Goal: Navigation & Orientation: Locate item on page

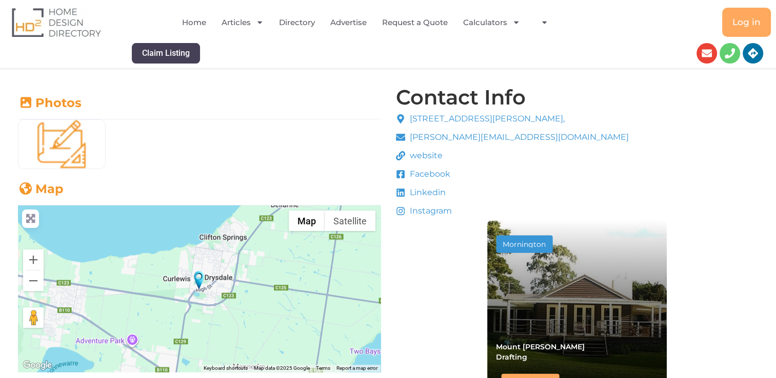
scroll to position [256, 0]
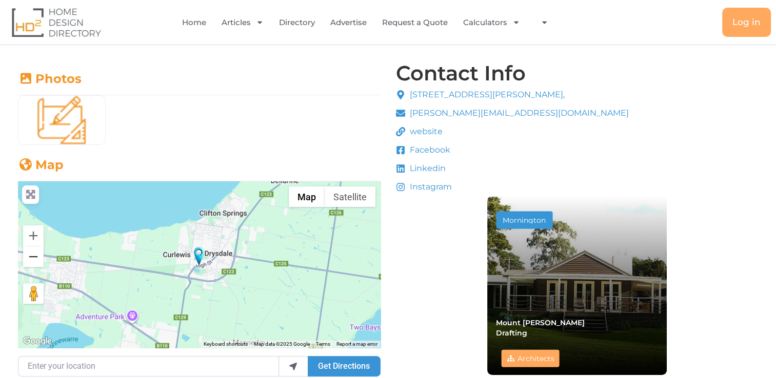
click at [34, 265] on button "Zoom out" at bounding box center [33, 257] width 21 height 21
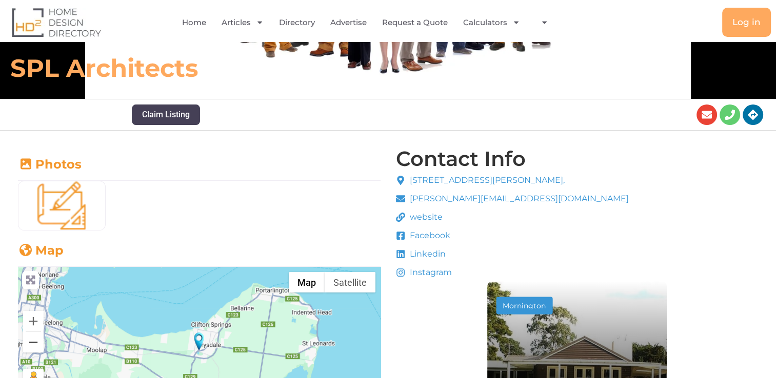
scroll to position [164, 0]
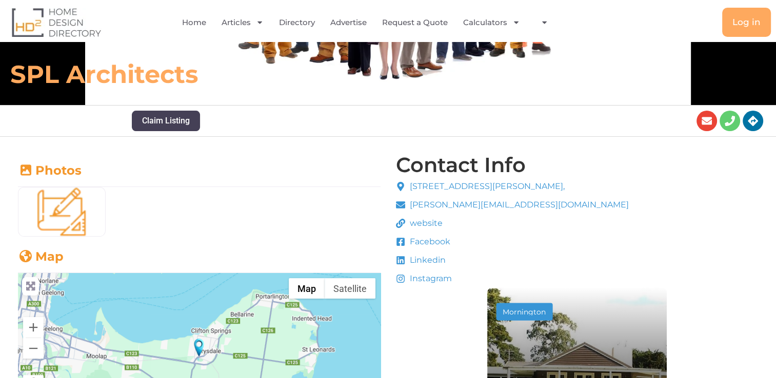
click at [427, 221] on span "website" at bounding box center [424, 223] width 35 height 12
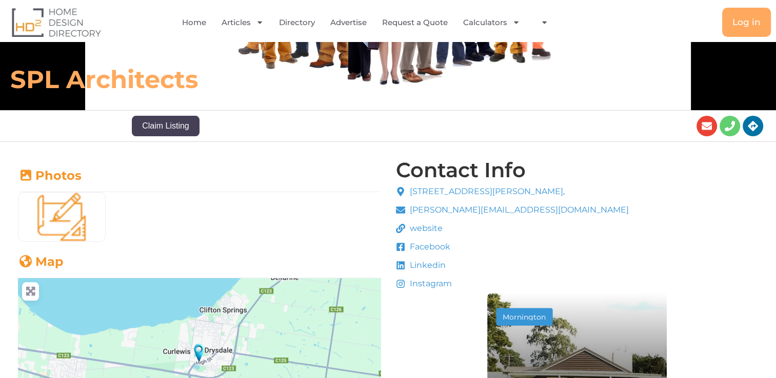
scroll to position [162, 0]
